Goal: Task Accomplishment & Management: Manage account settings

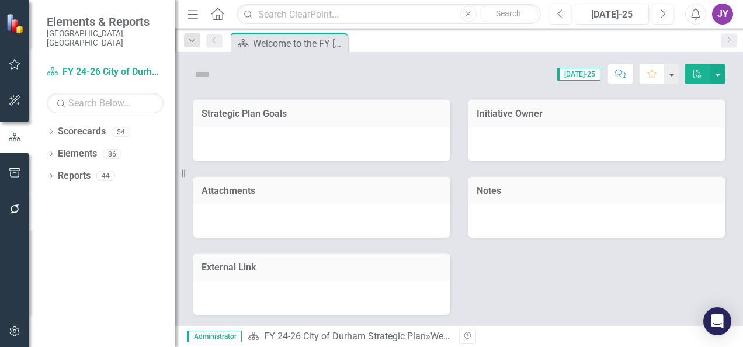
scroll to position [180, 0]
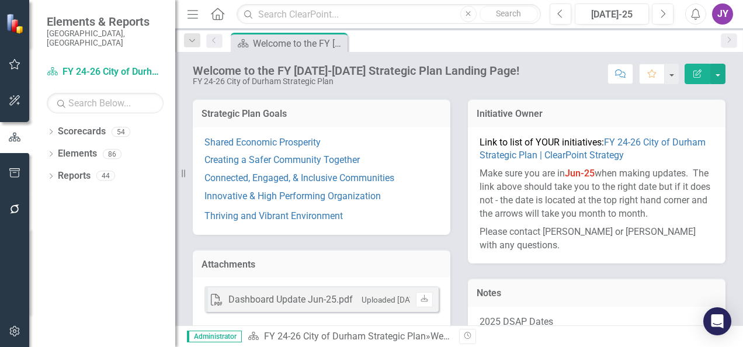
click at [189, 13] on icon "Menu" at bounding box center [192, 14] width 15 height 12
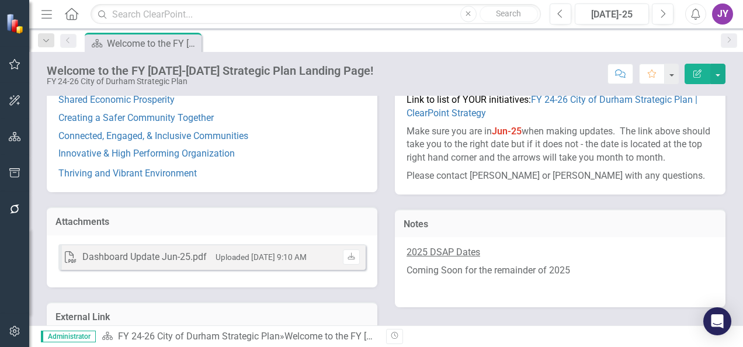
scroll to position [78, 0]
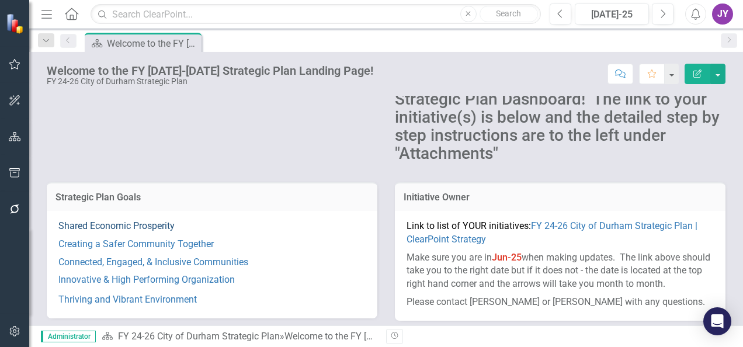
click at [131, 224] on link "Shared Economic Prosperity" at bounding box center [116, 225] width 116 height 11
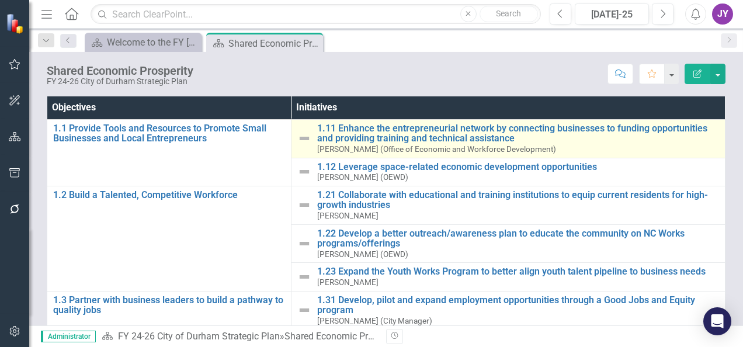
scroll to position [117, 0]
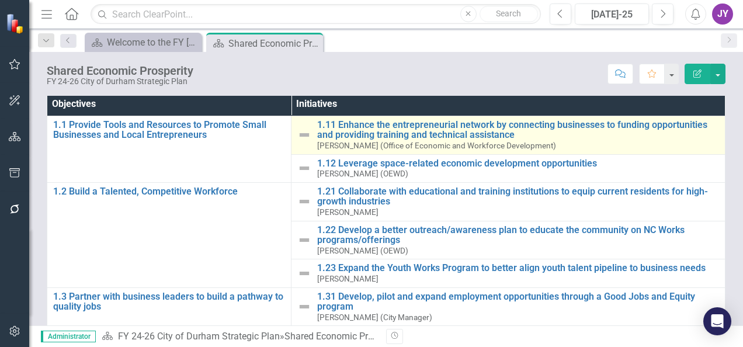
click at [299, 137] on img at bounding box center [304, 135] width 14 height 14
click at [307, 133] on img at bounding box center [304, 135] width 14 height 14
click at [301, 137] on img at bounding box center [304, 135] width 14 height 14
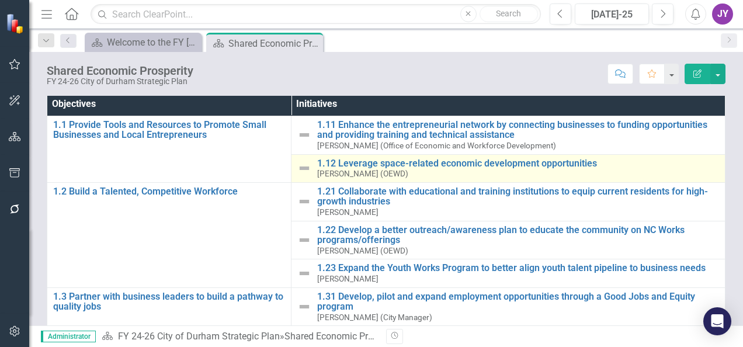
click at [300, 168] on img at bounding box center [304, 168] width 14 height 14
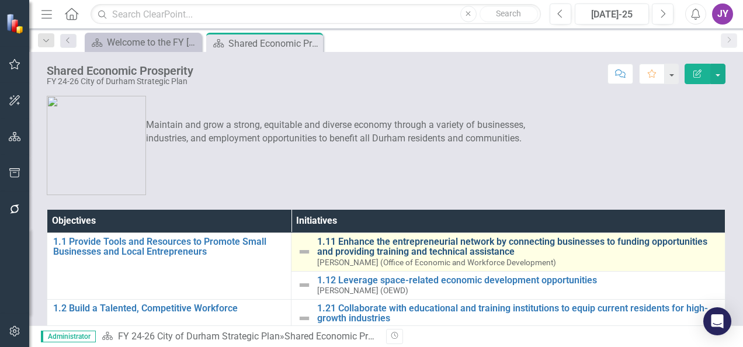
scroll to position [0, 0]
click at [356, 244] on link "1.11 Enhance the entrepreneurial network by connecting businesses to funding op…" at bounding box center [518, 247] width 402 height 20
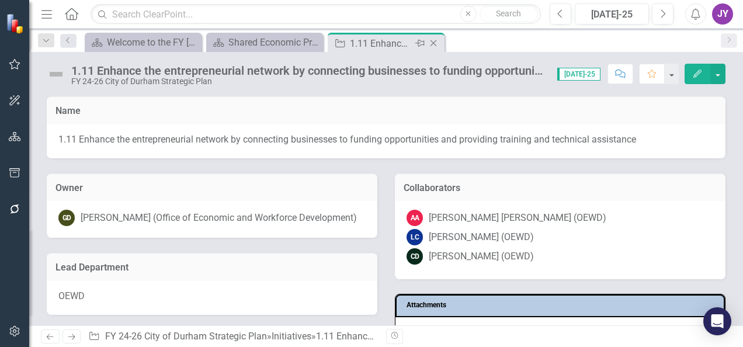
click at [435, 42] on icon "Close" at bounding box center [434, 43] width 12 height 9
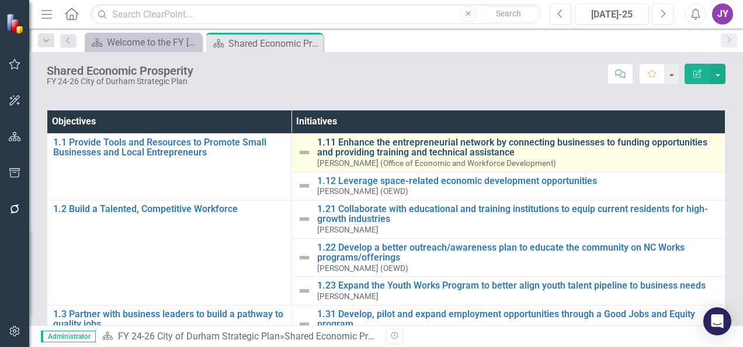
scroll to position [117, 0]
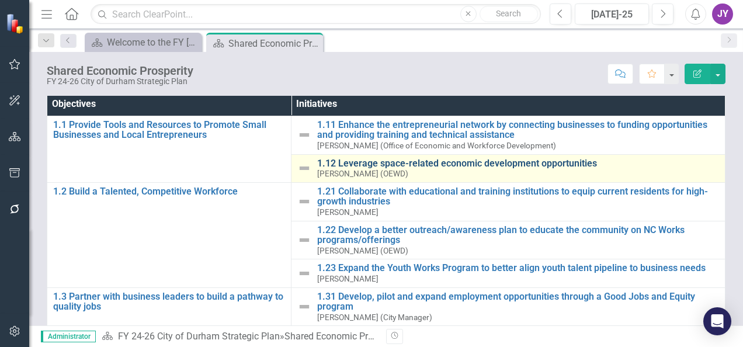
click at [379, 160] on link "1.12 Leverage space-related economic development opportunities" at bounding box center [518, 163] width 402 height 11
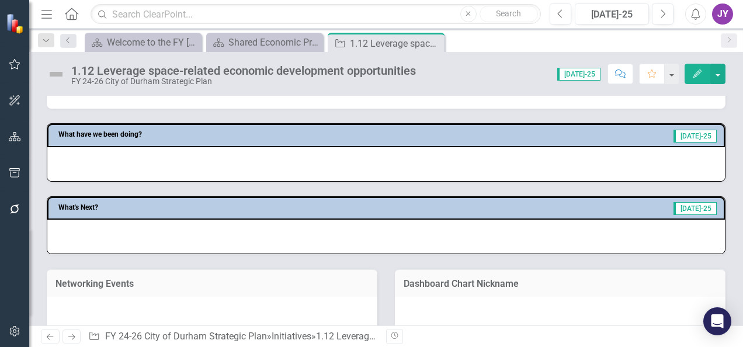
scroll to position [409, 0]
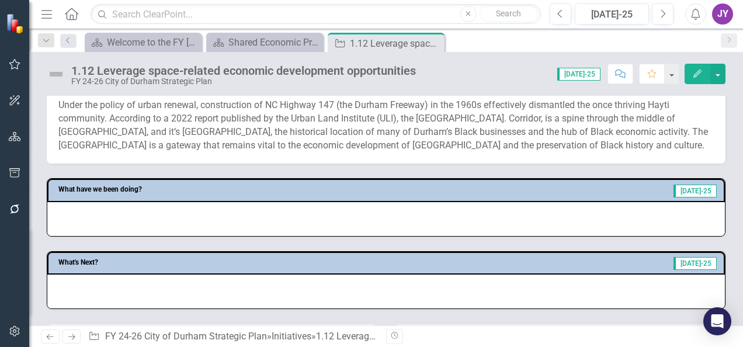
click at [296, 154] on div "Under the policy of urban renewal, construction of NC Highway 147 (the Durham F…" at bounding box center [386, 127] width 679 height 74
click at [301, 139] on span "Under the policy of urban renewal, construction of NC Highway 147 (the Durham F…" at bounding box center [383, 124] width 650 height 51
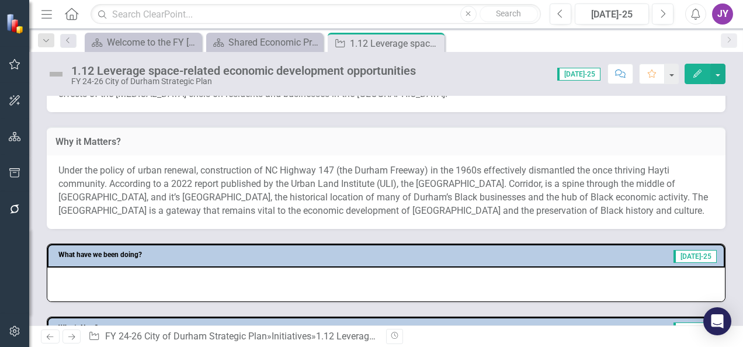
scroll to position [292, 0]
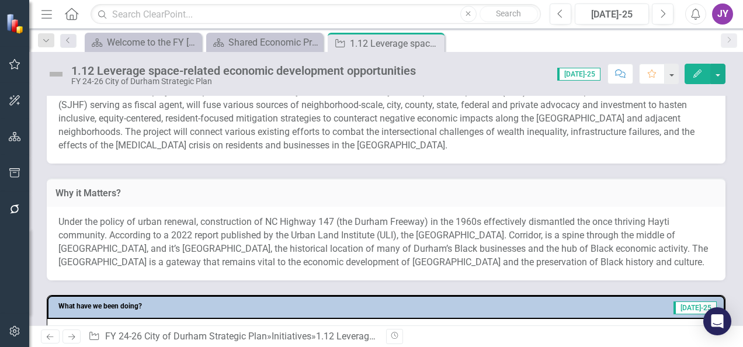
click at [693, 68] on button "Edit" at bounding box center [698, 74] width 26 height 20
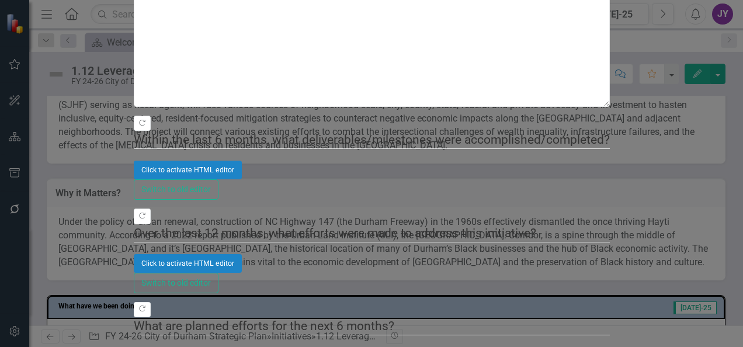
scroll to position [175, 0]
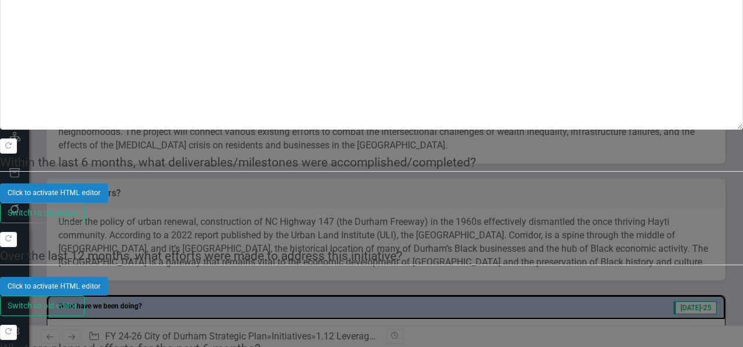
scroll to position [0, 0]
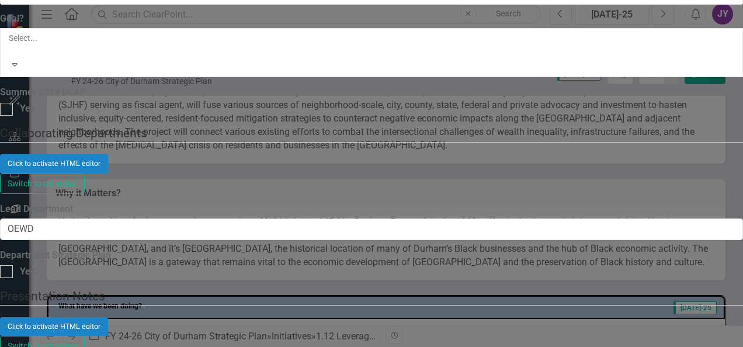
scroll to position [5921, 0]
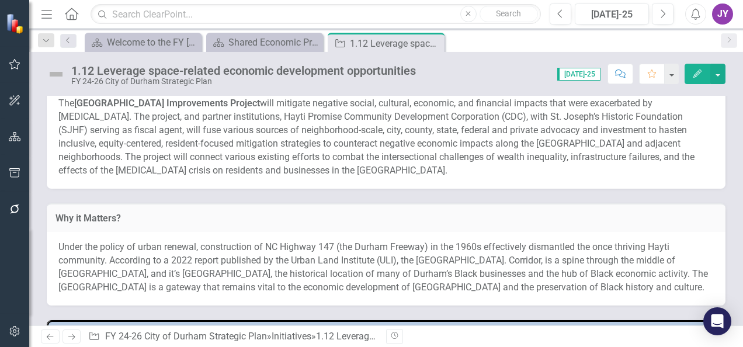
scroll to position [175, 0]
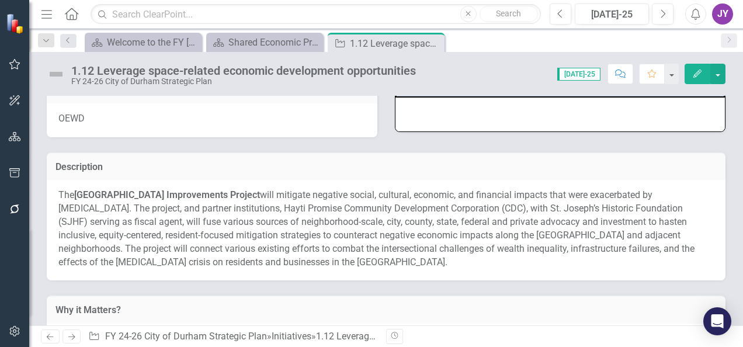
click at [689, 72] on button "Edit" at bounding box center [698, 74] width 26 height 20
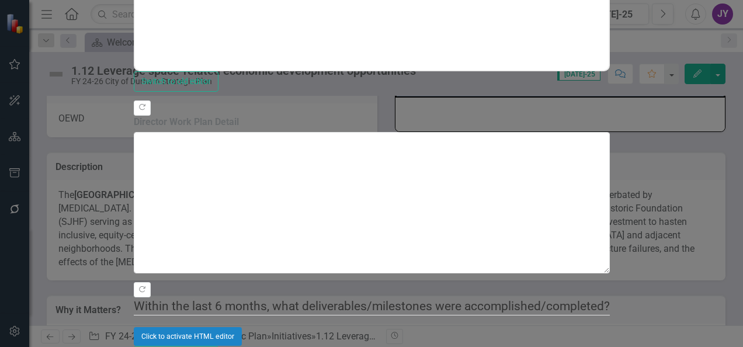
scroll to position [2527, 0]
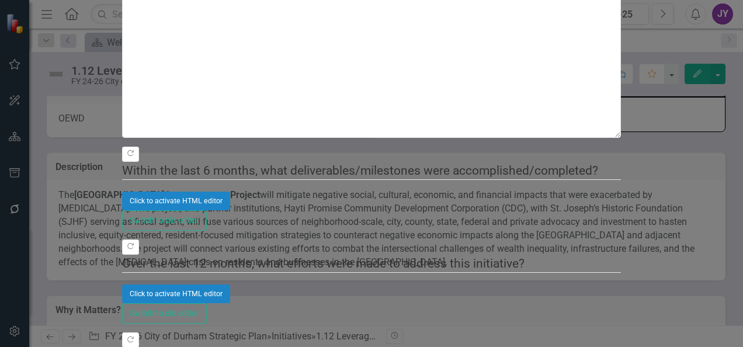
scroll to position [526, 0]
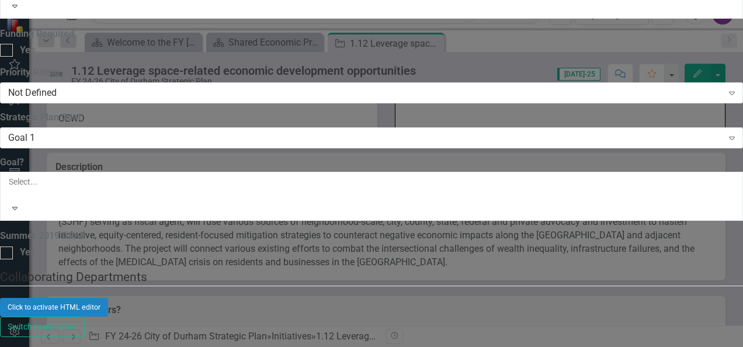
scroll to position [5921, 0]
